Goal: Connect with others: Connect with others

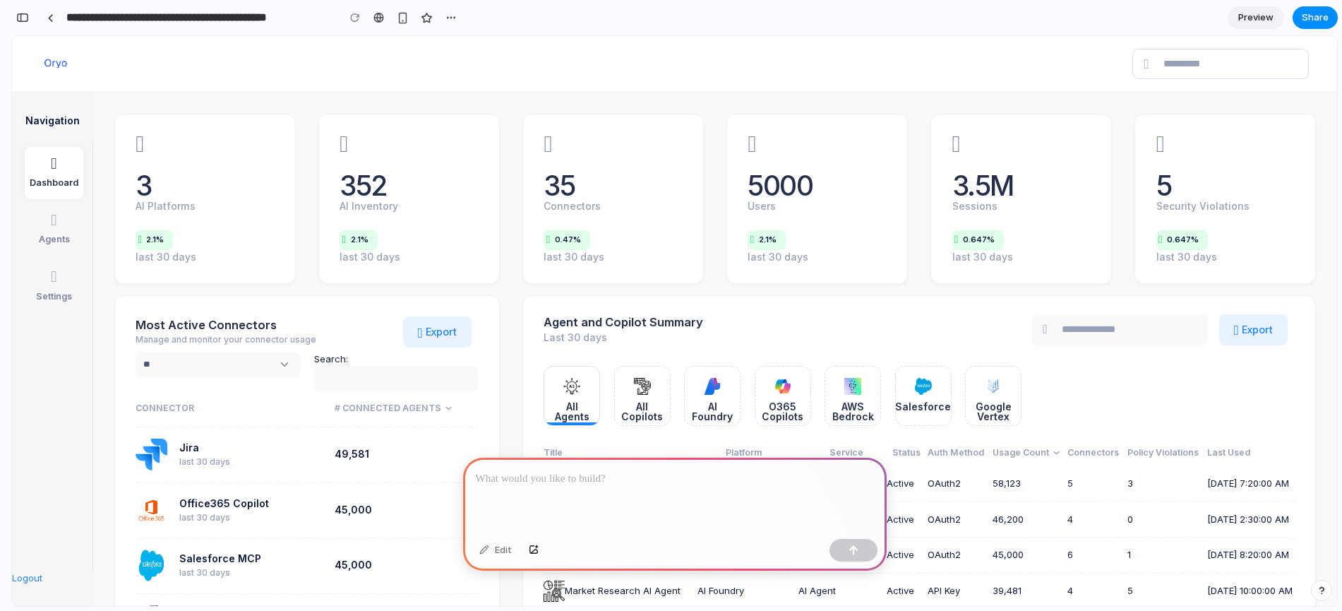
click at [498, 478] on p at bounding box center [675, 478] width 398 height 17
click at [552, 494] on div at bounding box center [675, 496] width 424 height 76
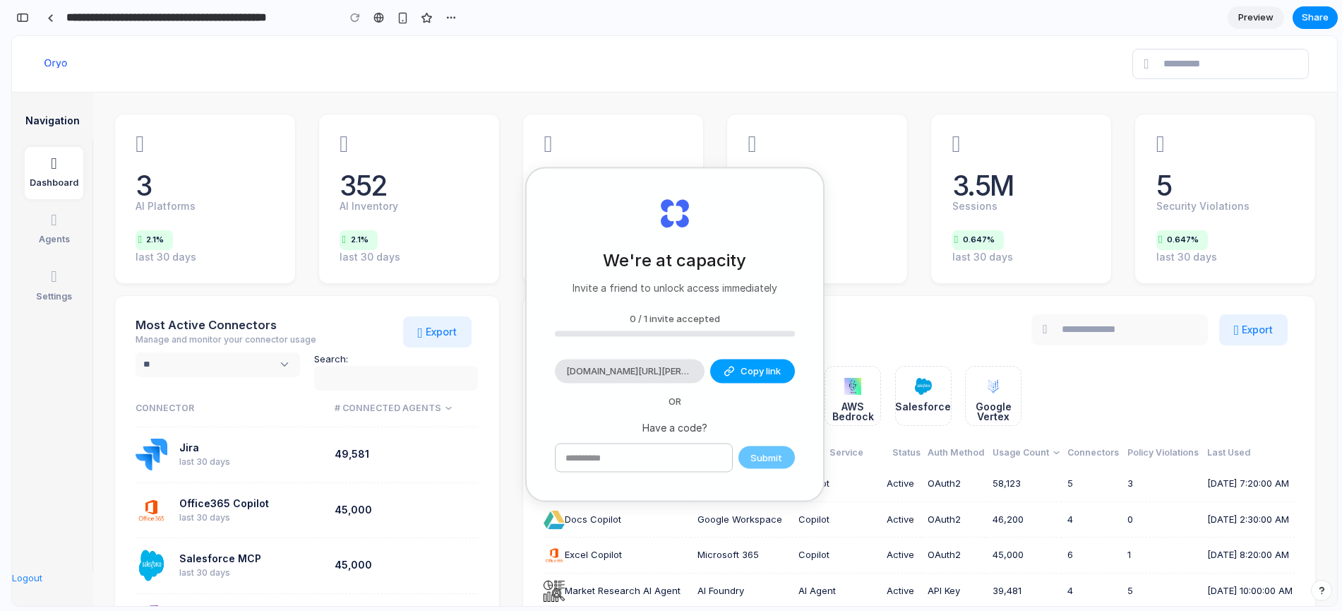
click at [762, 364] on span "Copy link" at bounding box center [761, 371] width 40 height 14
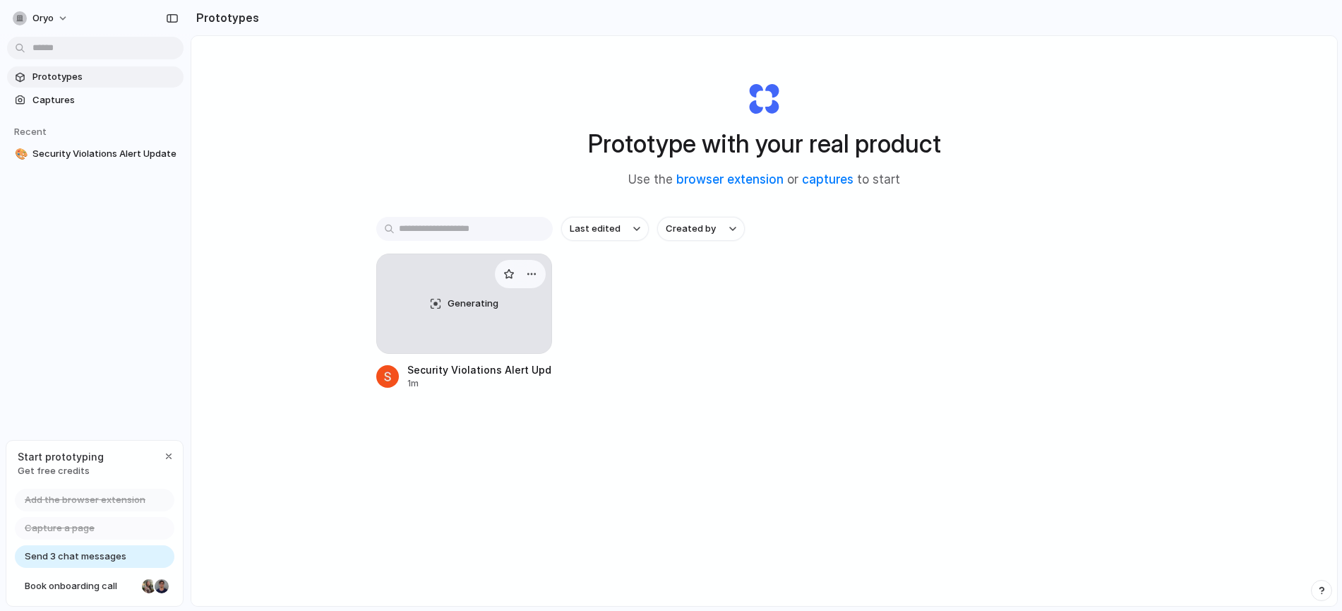
click at [483, 302] on span "Generating" at bounding box center [473, 304] width 51 height 14
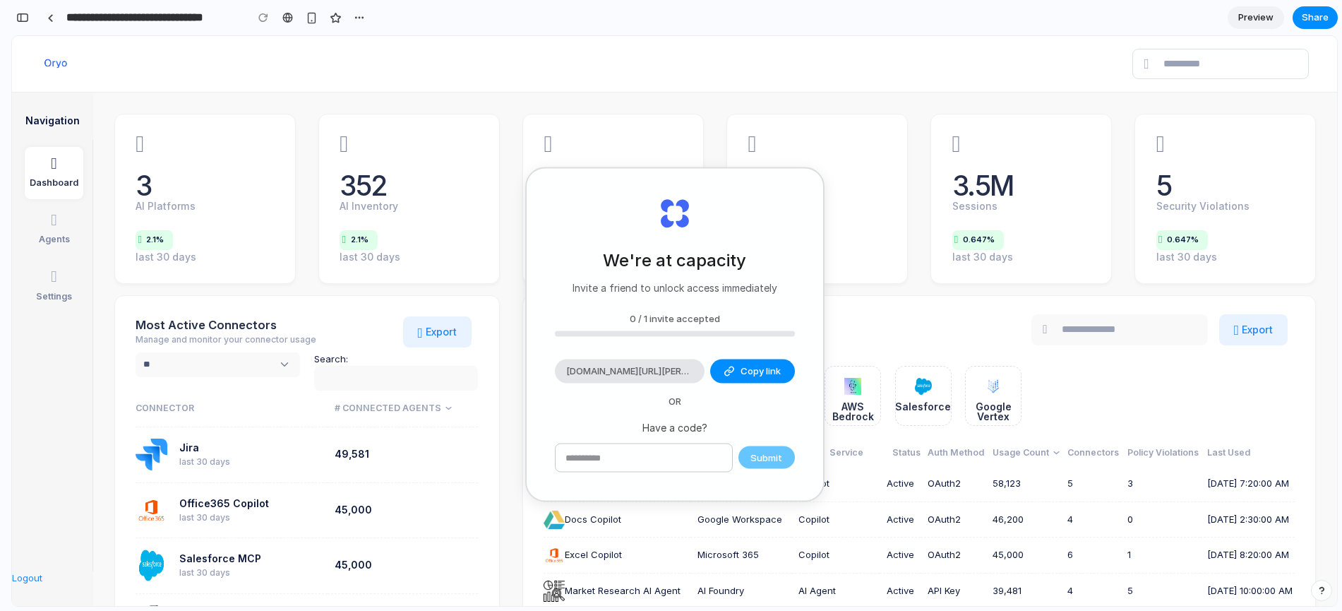
click at [638, 455] on input "text" at bounding box center [644, 457] width 177 height 28
click at [782, 232] on div "We're at capacity Invite a friend to unlock access immediately 0 / 1 invite acc…" at bounding box center [675, 335] width 297 height 332
click at [1246, 12] on span "Preview" at bounding box center [1256, 18] width 35 height 14
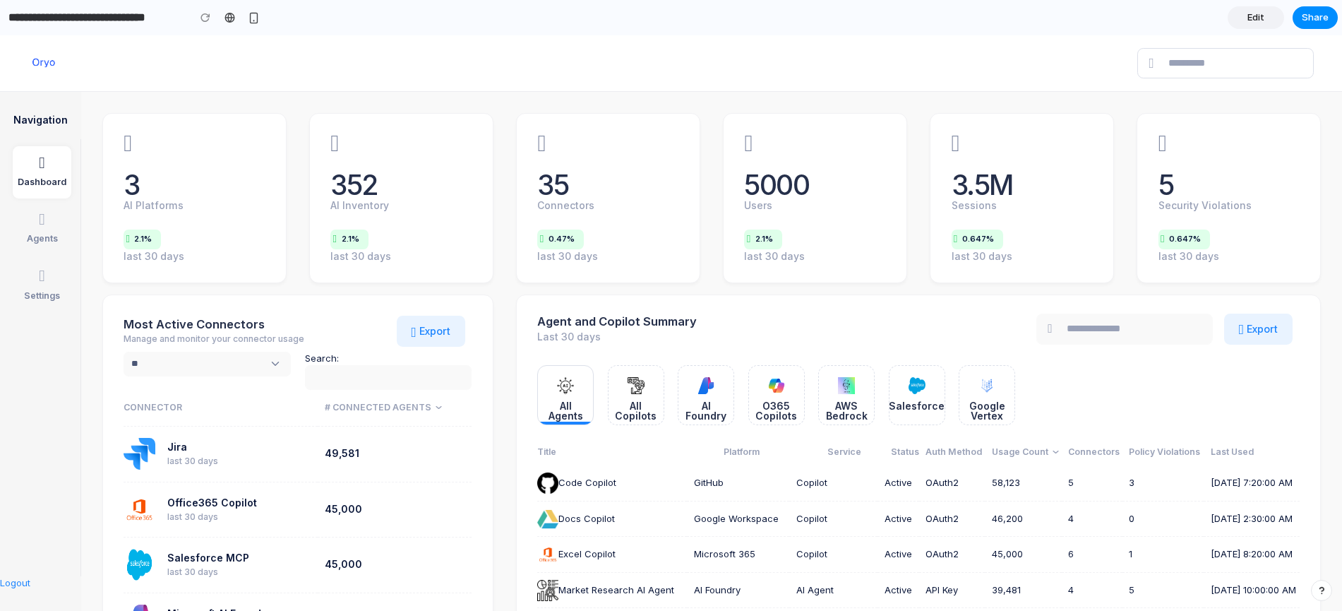
click at [1261, 13] on span "Edit" at bounding box center [1256, 18] width 17 height 14
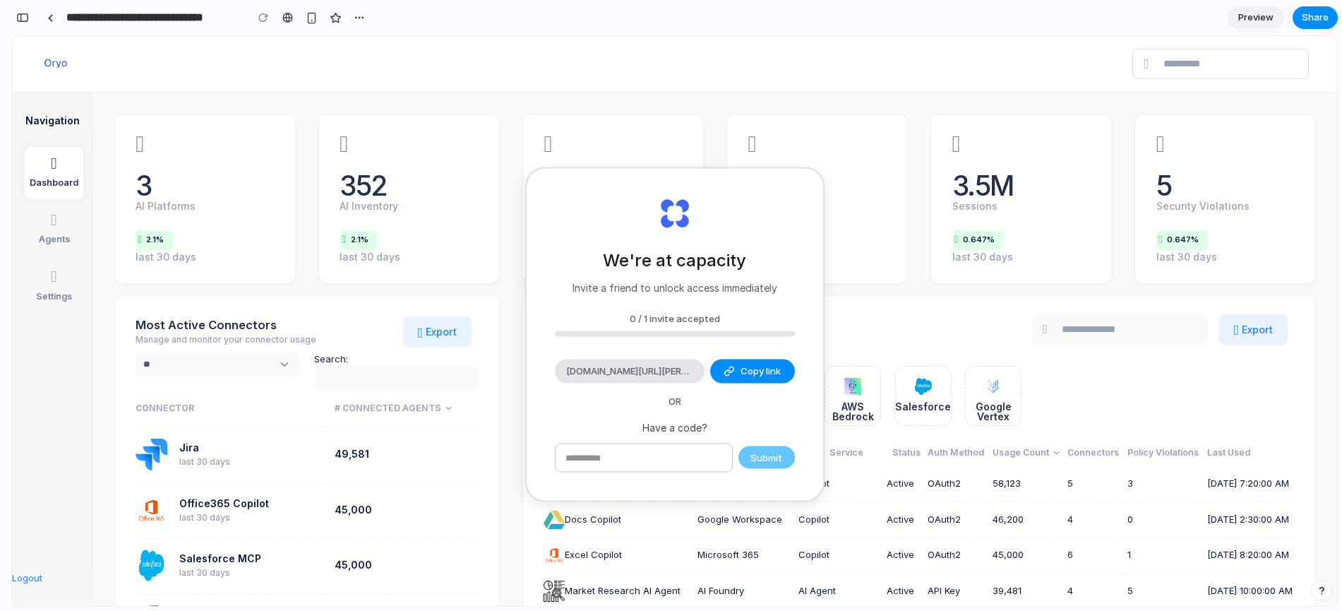
click at [657, 352] on div "We're at capacity Invite a friend to unlock access immediately 0 / 1 invite acc…" at bounding box center [675, 335] width 297 height 332
click at [746, 373] on span "Copy link" at bounding box center [761, 371] width 40 height 14
click at [685, 304] on div "We're at capacity Invite a friend to unlock access immediately 0 / 1 invite acc…" at bounding box center [675, 335] width 297 height 332
click at [674, 313] on div "0 / 1 invite accepted" at bounding box center [675, 318] width 240 height 14
click at [636, 371] on span "[DOMAIN_NAME][URL][PERSON_NAME]" at bounding box center [629, 371] width 127 height 14
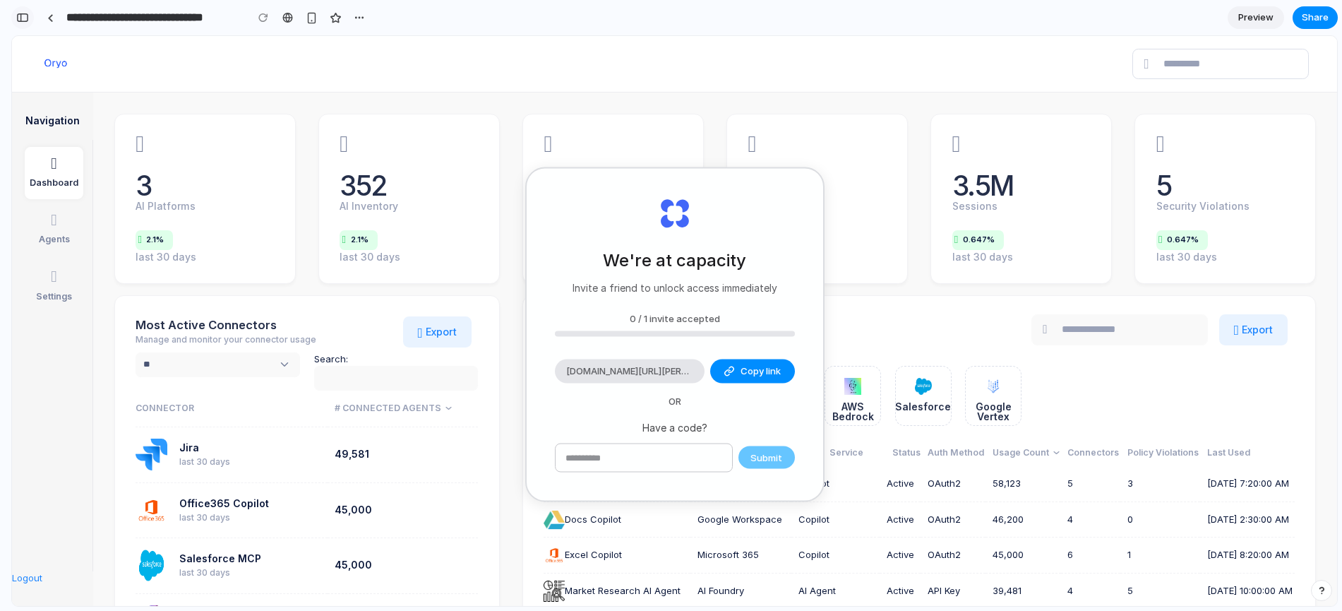
click at [28, 14] on div "button" at bounding box center [22, 18] width 13 height 10
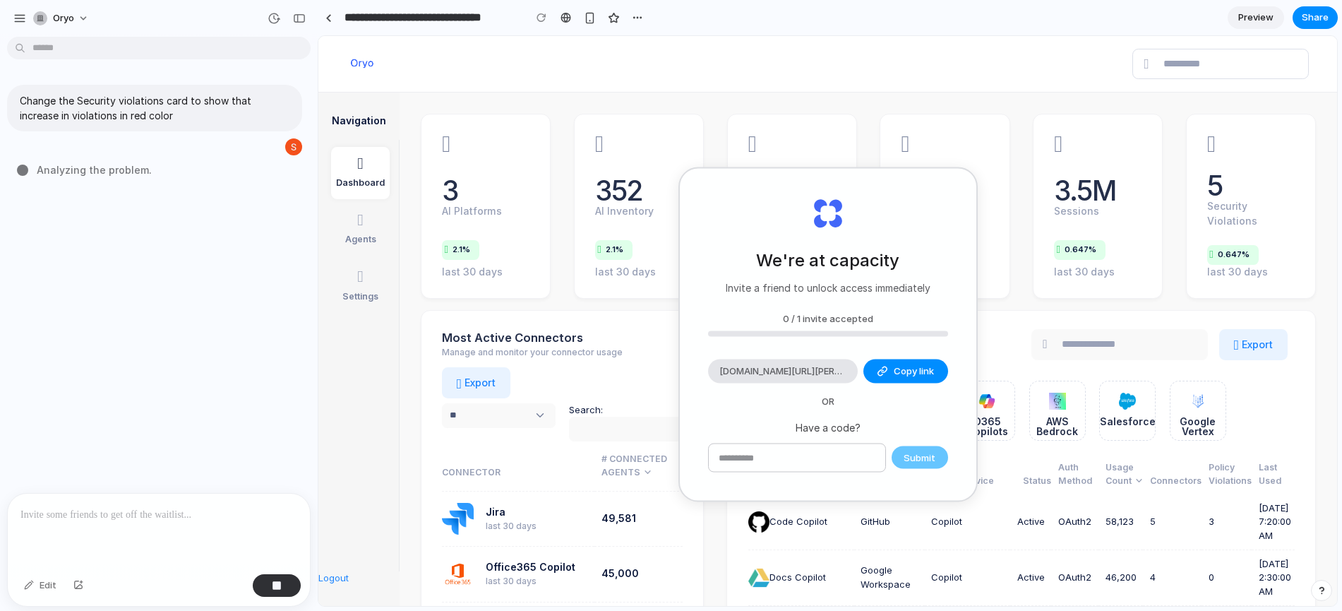
click at [28, 14] on div "oryo" at bounding box center [54, 18] width 83 height 23
click at [28, 13] on div "oryo" at bounding box center [54, 18] width 83 height 23
click at [845, 290] on p "Invite a friend to unlock access immediately" at bounding box center [828, 287] width 205 height 15
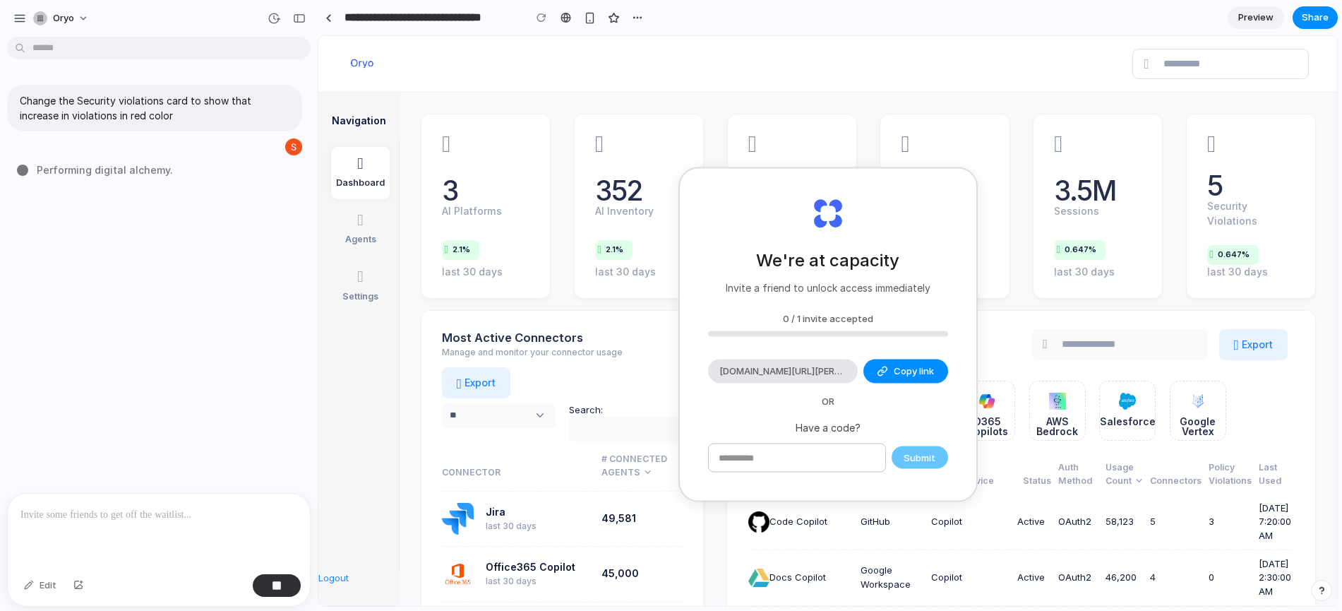
drag, startPoint x: 1124, startPoint y: 214, endPoint x: 1151, endPoint y: 290, distance: 80.4
